Goal: Use online tool/utility: Utilize a website feature to perform a specific function

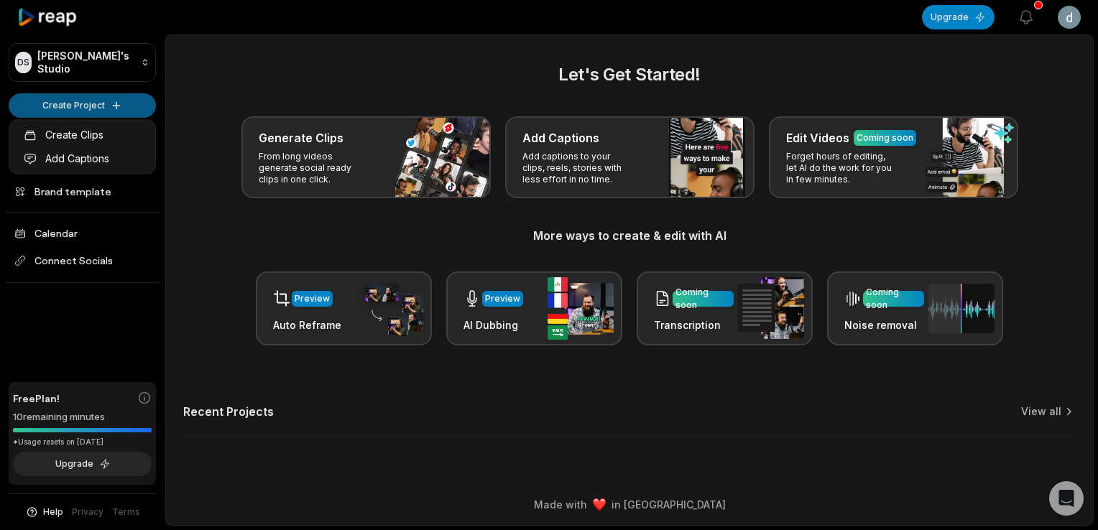
click at [94, 107] on html "DS Denzy's Studio Create Project Home Projects Brand template Calendar Connect …" at bounding box center [549, 265] width 1098 height 530
click at [124, 144] on link "Create Clips" at bounding box center [82, 135] width 140 height 24
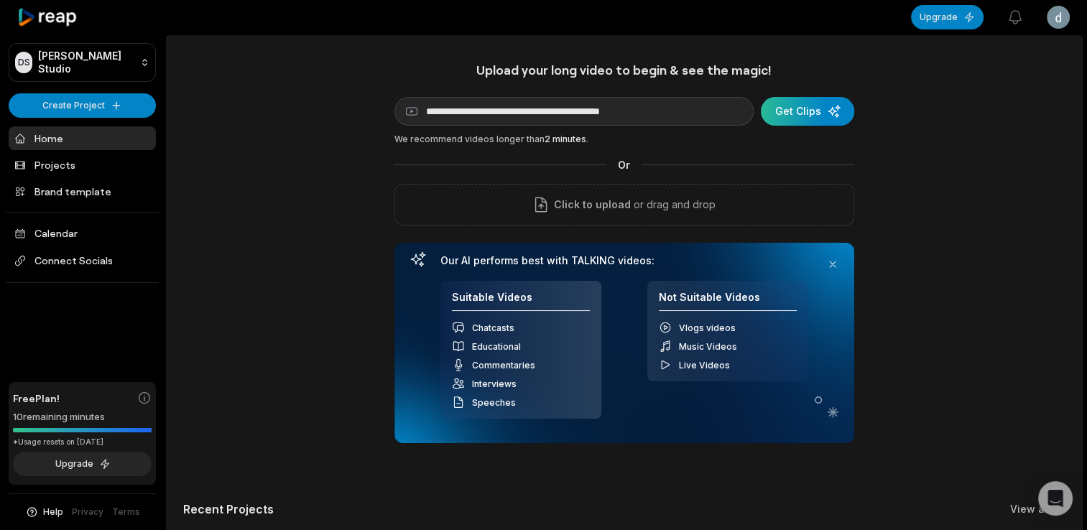
type input "**********"
click at [811, 112] on div "submit" at bounding box center [807, 111] width 93 height 29
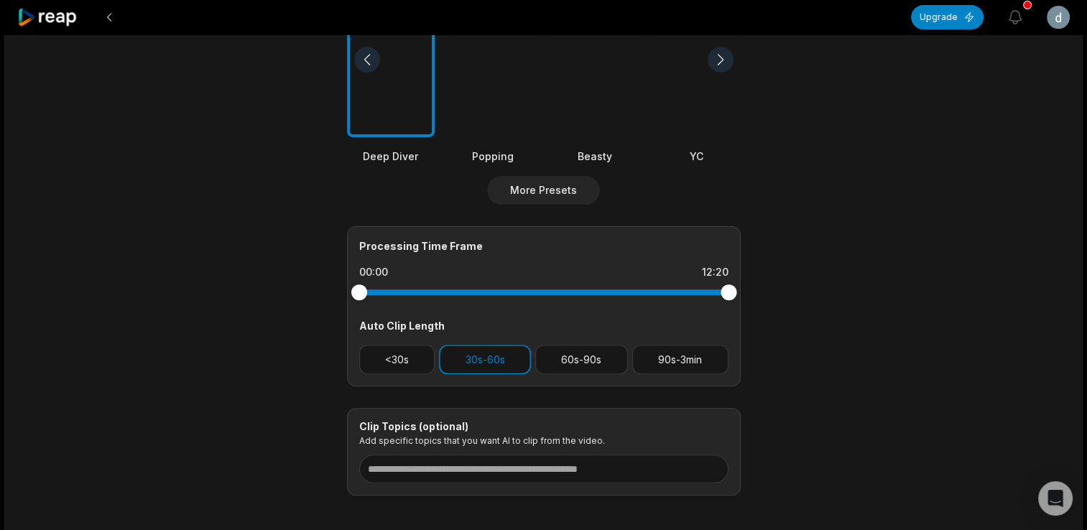
scroll to position [503, 0]
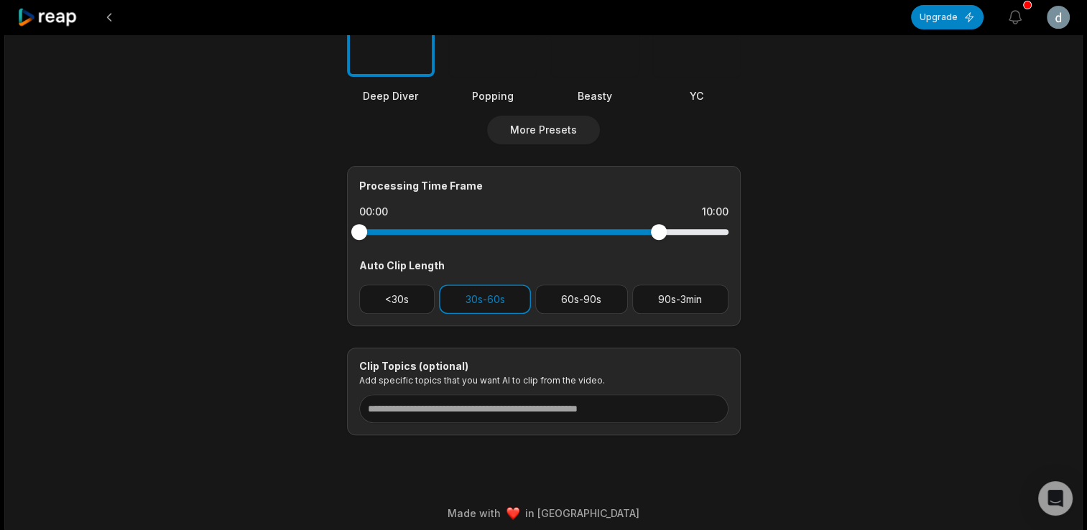
drag, startPoint x: 733, startPoint y: 230, endPoint x: 657, endPoint y: 243, distance: 76.5
click at [657, 243] on div at bounding box center [543, 232] width 369 height 26
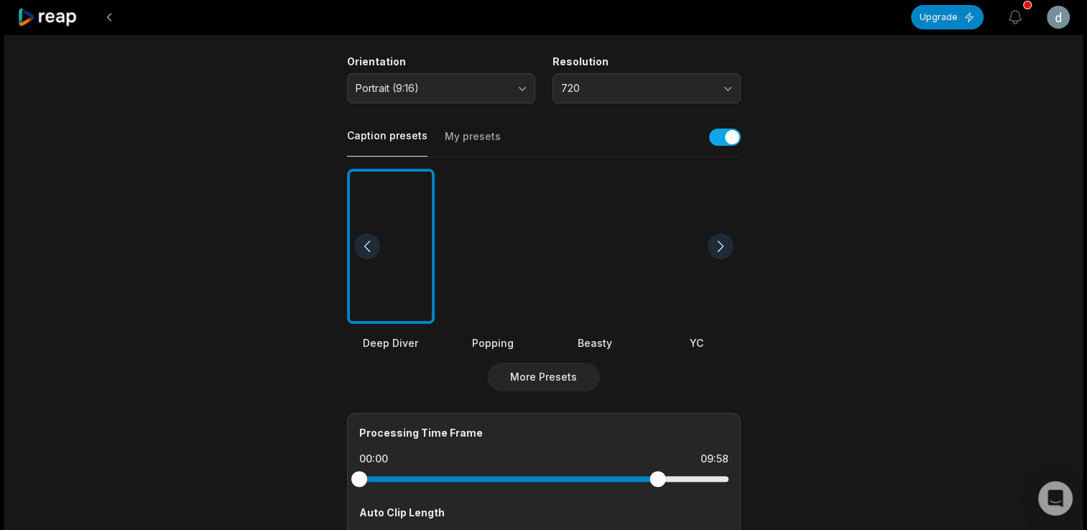
scroll to position [216, 0]
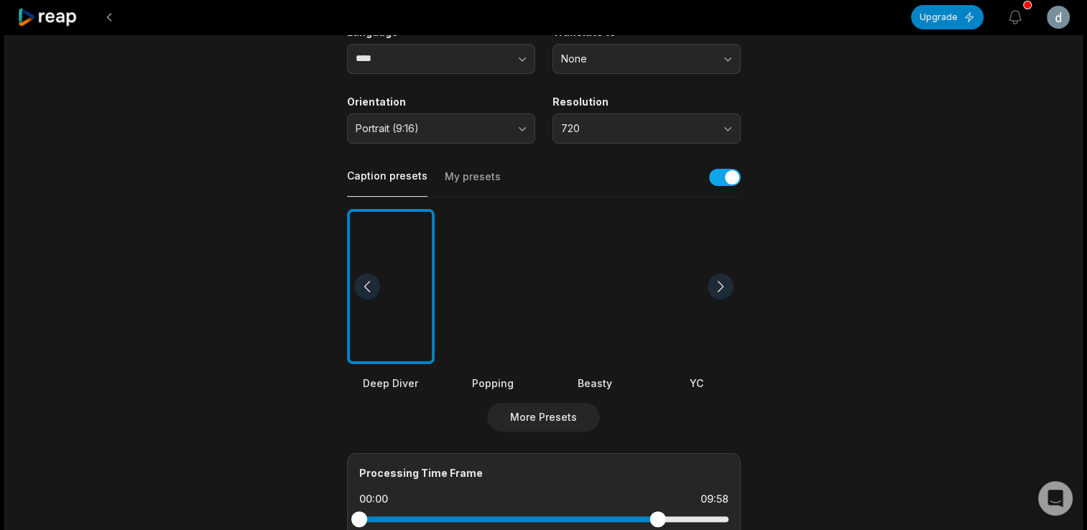
click at [455, 241] on div at bounding box center [493, 287] width 88 height 156
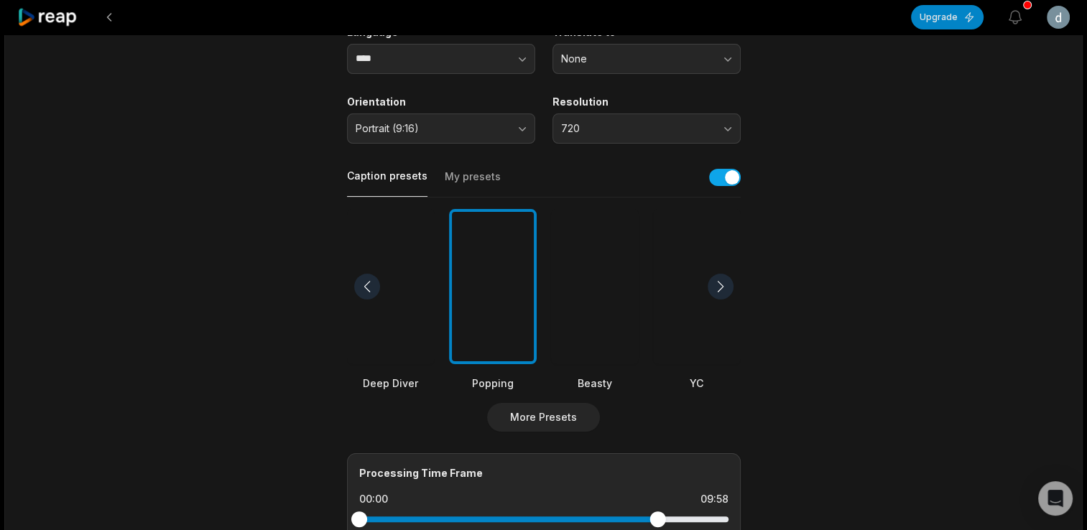
click at [724, 282] on div at bounding box center [721, 287] width 26 height 26
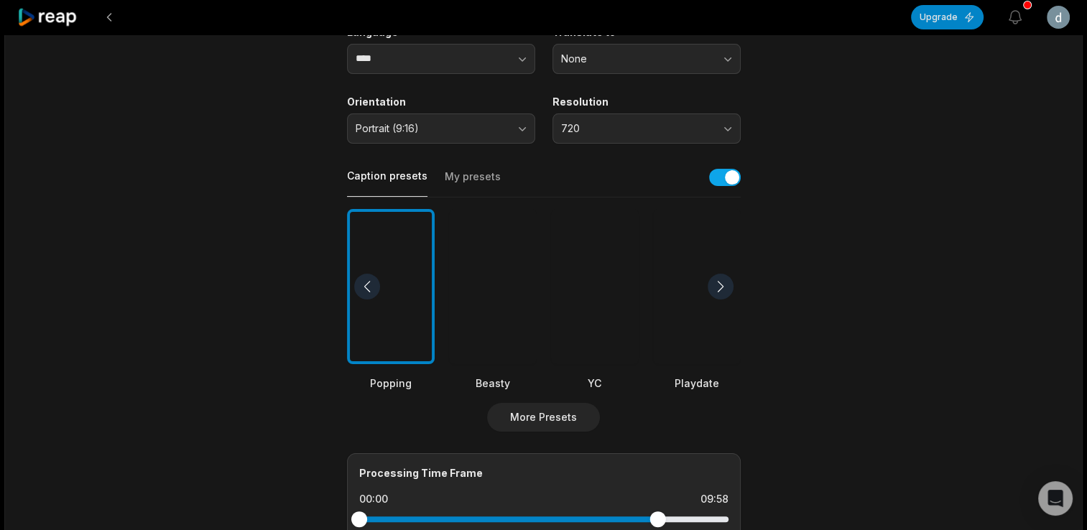
click at [720, 280] on div at bounding box center [721, 287] width 26 height 26
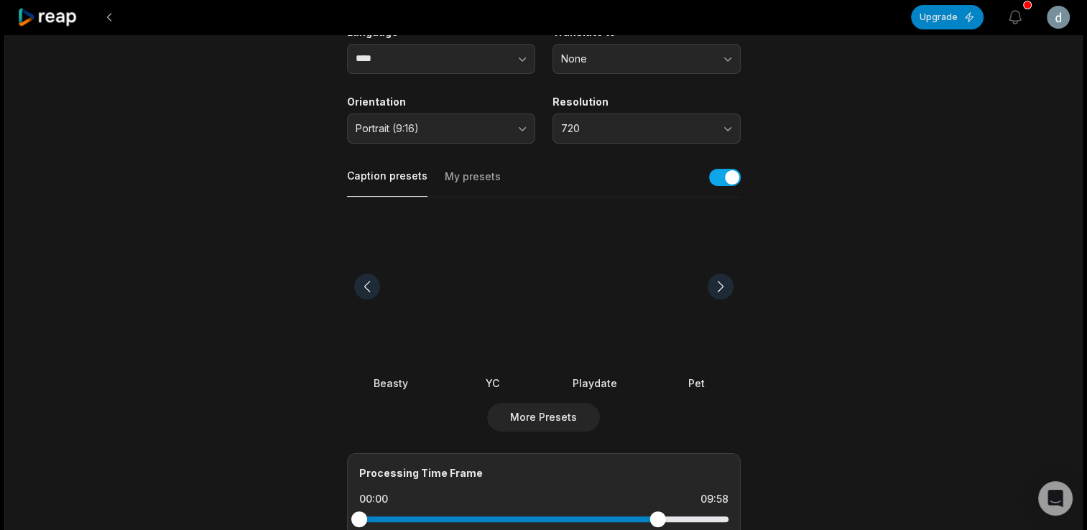
click at [720, 280] on div at bounding box center [721, 287] width 26 height 26
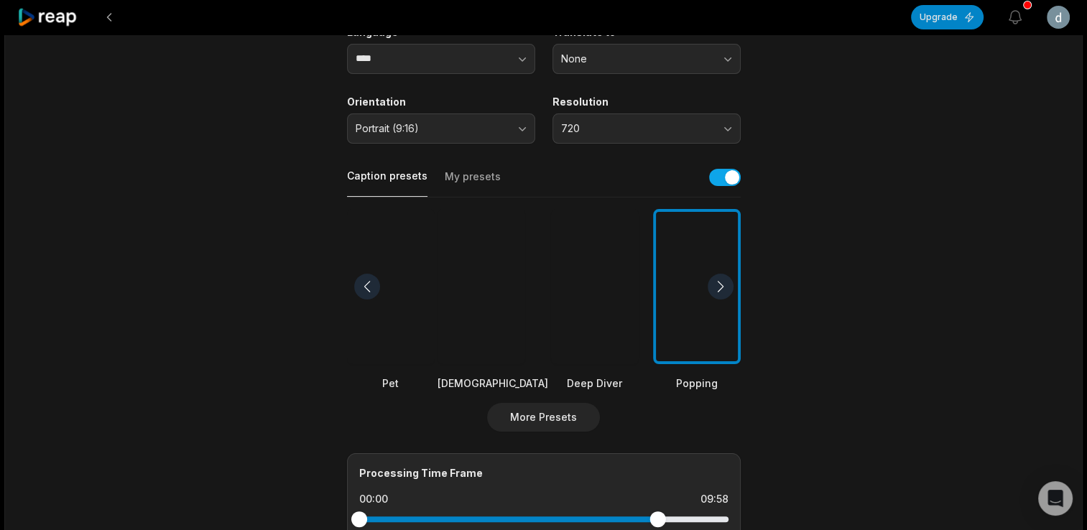
click at [719, 279] on div at bounding box center [721, 287] width 26 height 26
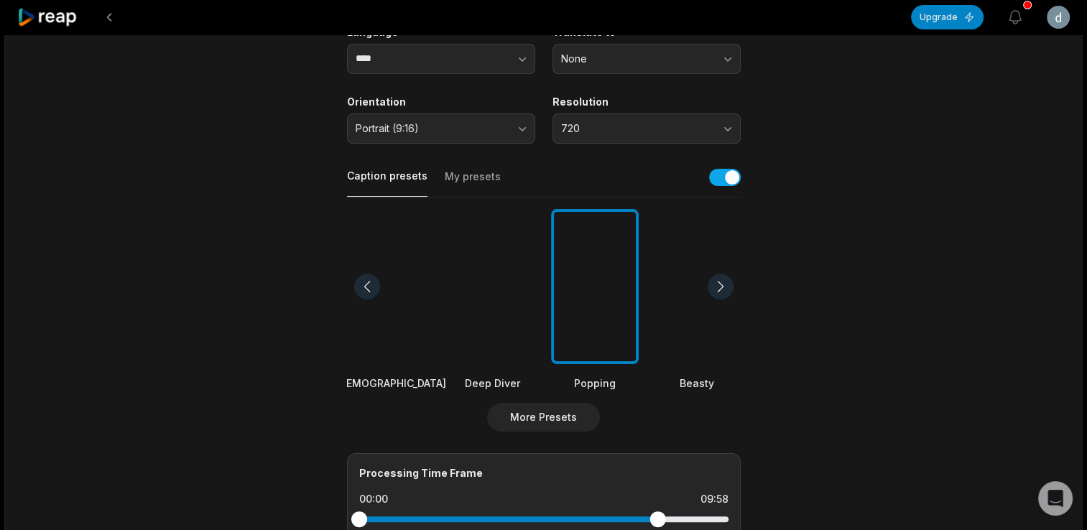
click at [719, 279] on div at bounding box center [721, 287] width 26 height 26
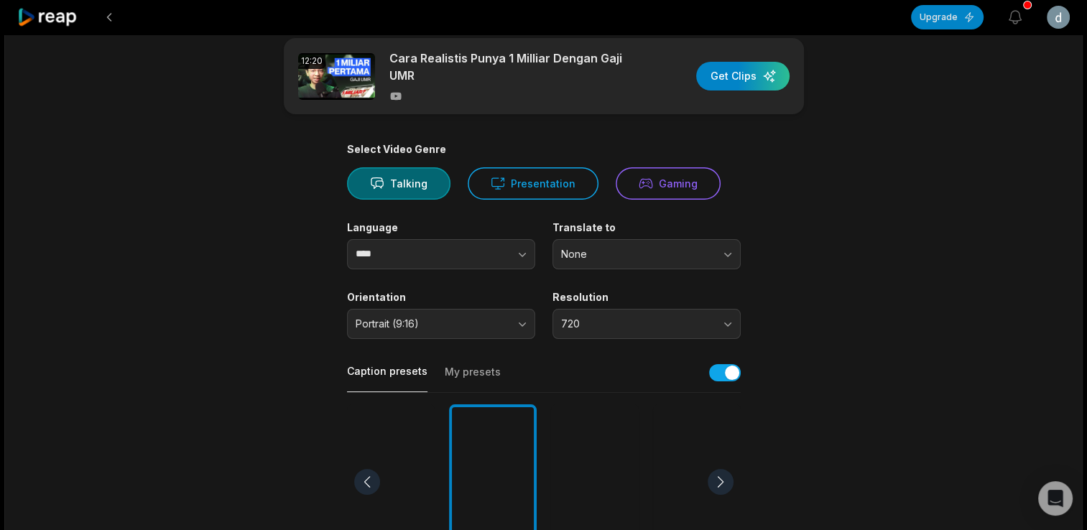
scroll to position [0, 0]
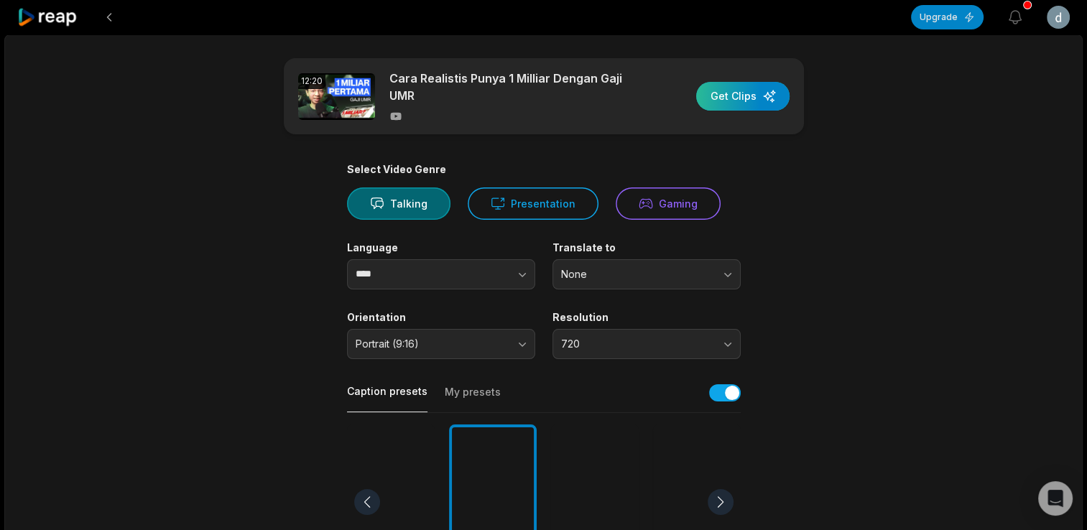
click at [726, 96] on div "button" at bounding box center [742, 96] width 93 height 29
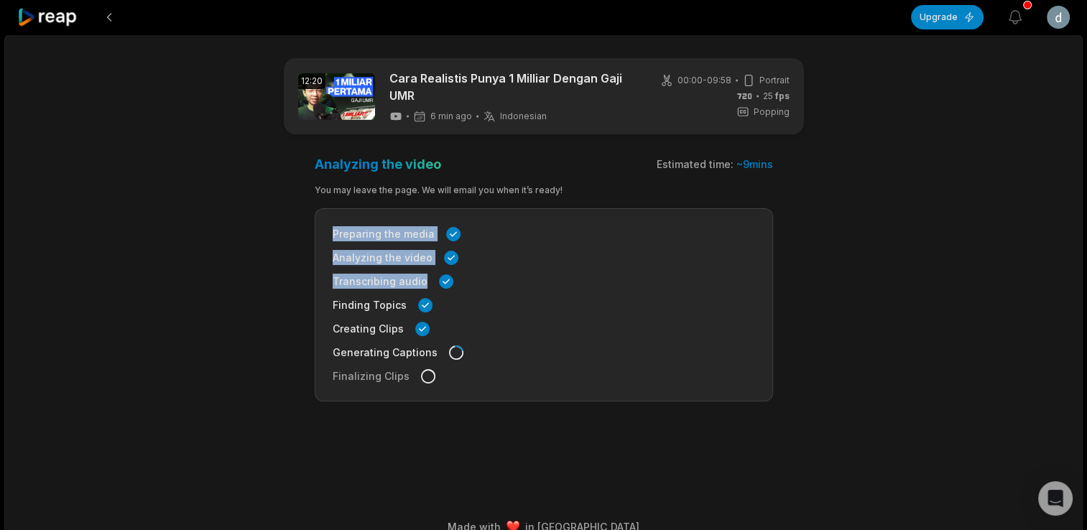
drag, startPoint x: 333, startPoint y: 233, endPoint x: 506, endPoint y: 276, distance: 178.4
click at [506, 276] on div "Preparing the media Analyzing the video Transcribing audio Finding Topics Creat…" at bounding box center [544, 304] width 458 height 193
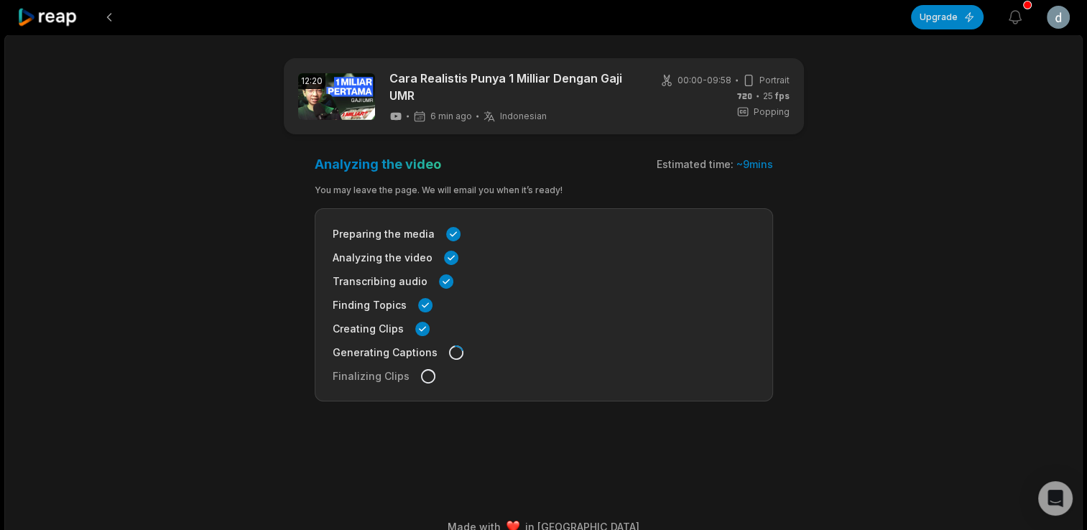
click at [506, 276] on div "Transcribing audio" at bounding box center [544, 281] width 422 height 15
